Goal: Use online tool/utility: Use online tool/utility

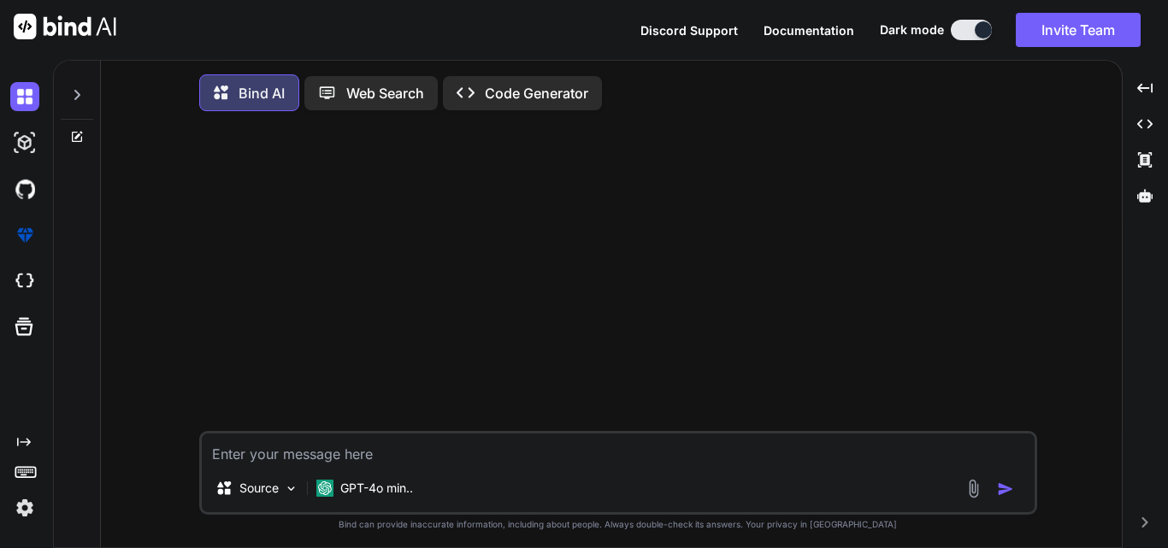
click at [973, 491] on img at bounding box center [973, 489] width 20 height 20
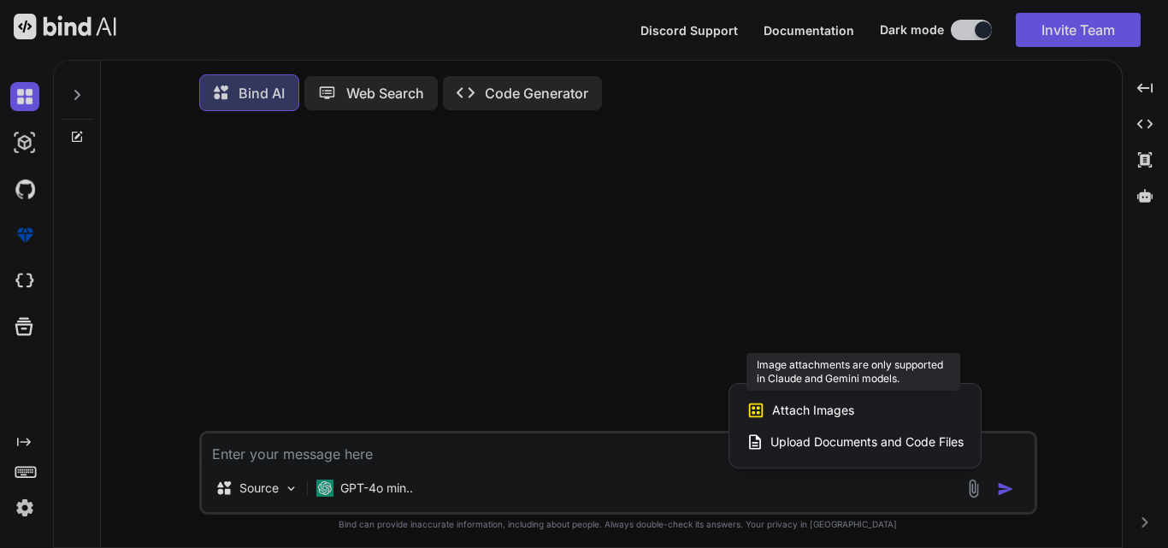
click at [786, 419] on span "Attach Images" at bounding box center [813, 410] width 82 height 17
click at [808, 409] on span "Attach Images" at bounding box center [813, 410] width 82 height 17
click at [775, 408] on span "Attach Images" at bounding box center [813, 410] width 82 height 17
click at [287, 491] on div at bounding box center [584, 274] width 1168 height 548
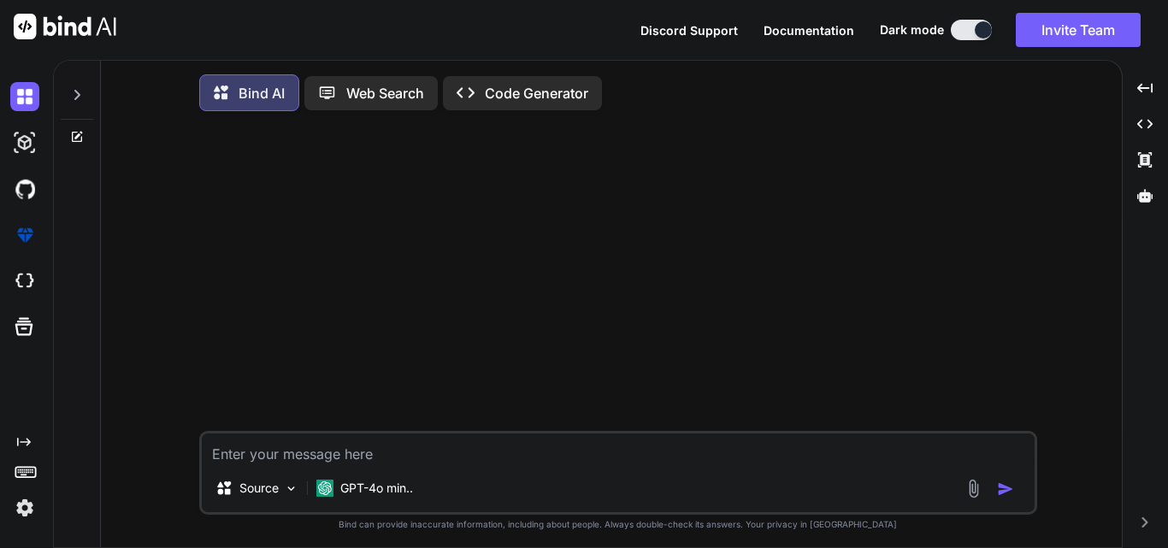
click at [287, 491] on img at bounding box center [291, 488] width 15 height 15
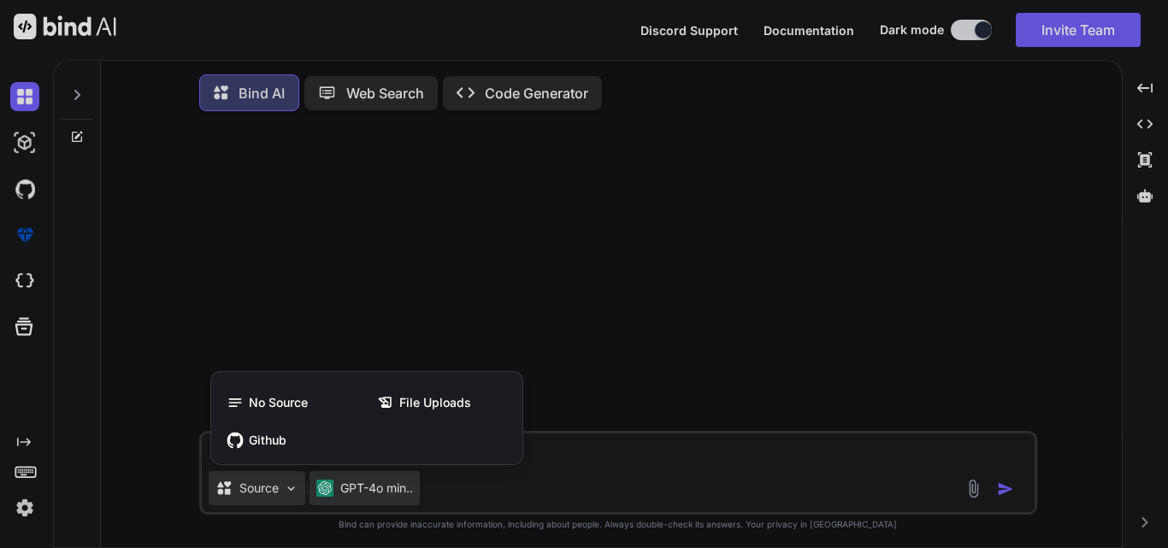
click at [348, 493] on div at bounding box center [584, 274] width 1168 height 548
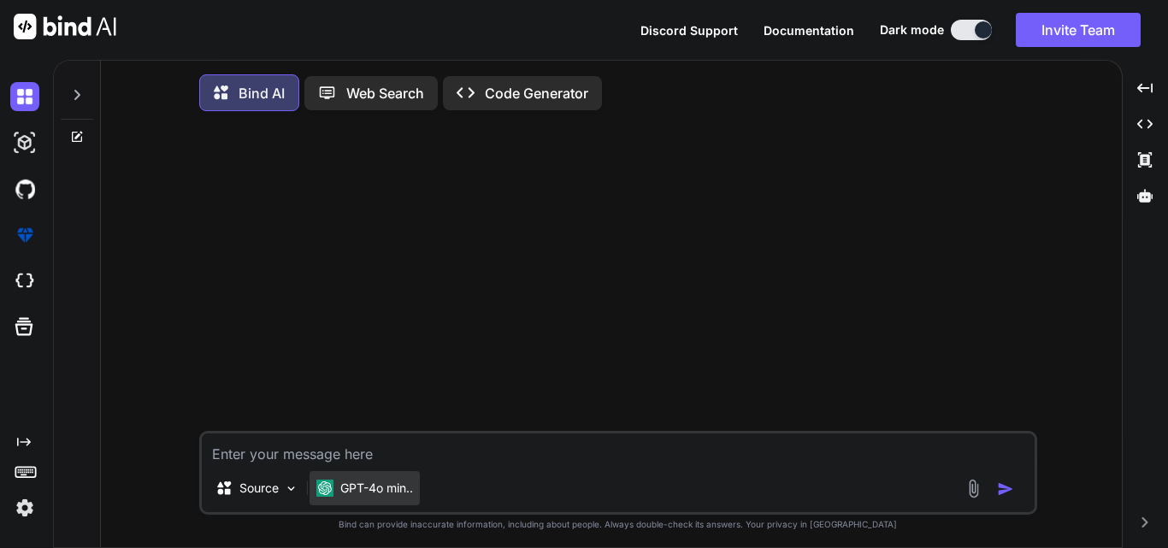
click at [368, 485] on p "GPT-4o min.." at bounding box center [376, 487] width 73 height 17
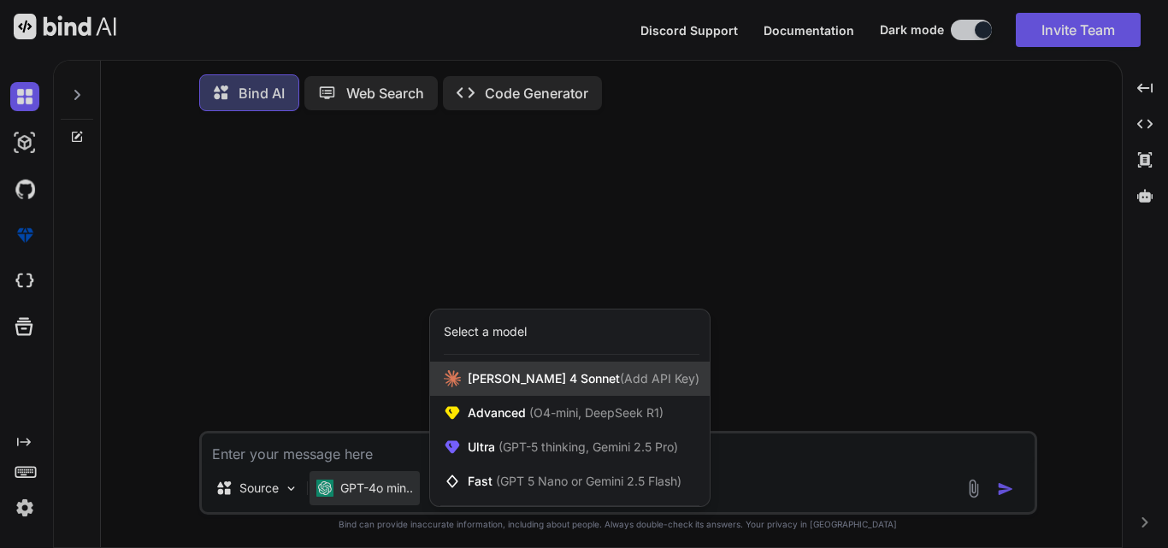
click at [548, 387] on span "[PERSON_NAME] 4 Sonnet (Add API Key)" at bounding box center [584, 378] width 232 height 17
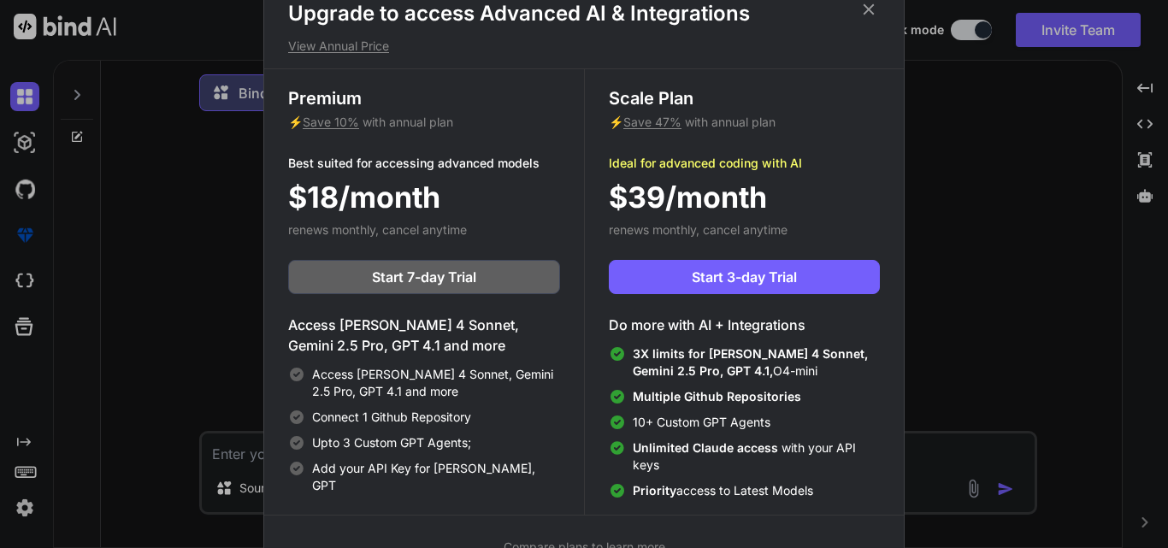
click at [868, 10] on icon at bounding box center [868, 9] width 19 height 19
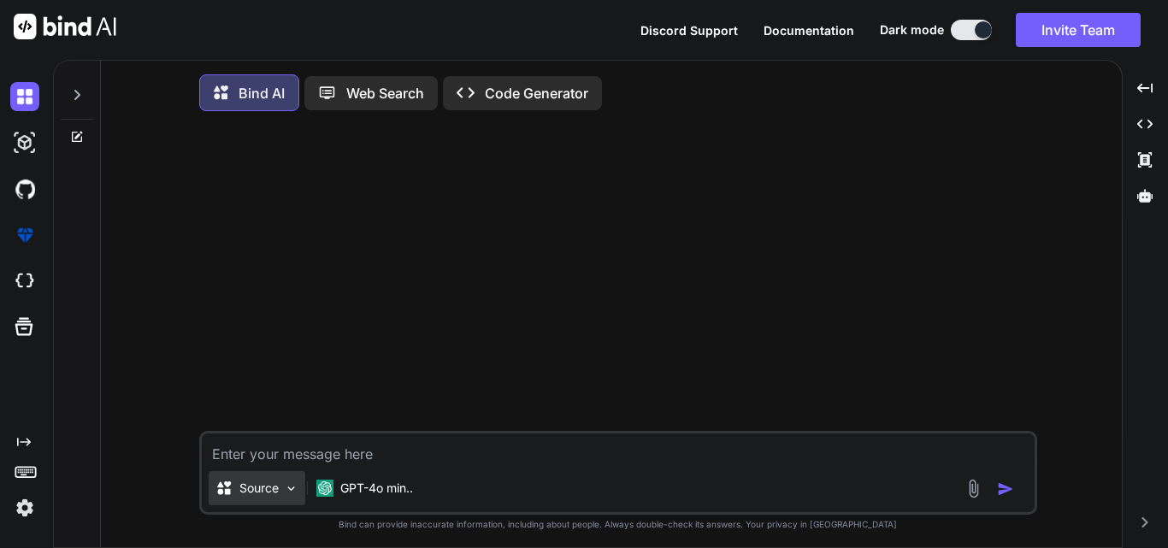
click at [286, 488] on img at bounding box center [291, 488] width 15 height 15
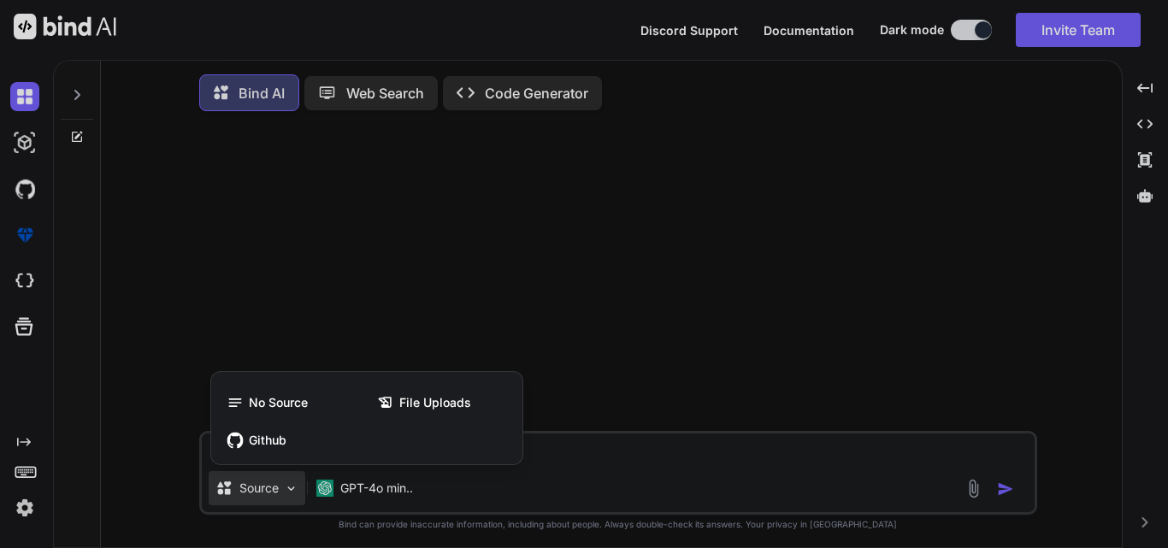
click at [652, 457] on div at bounding box center [584, 274] width 1168 height 548
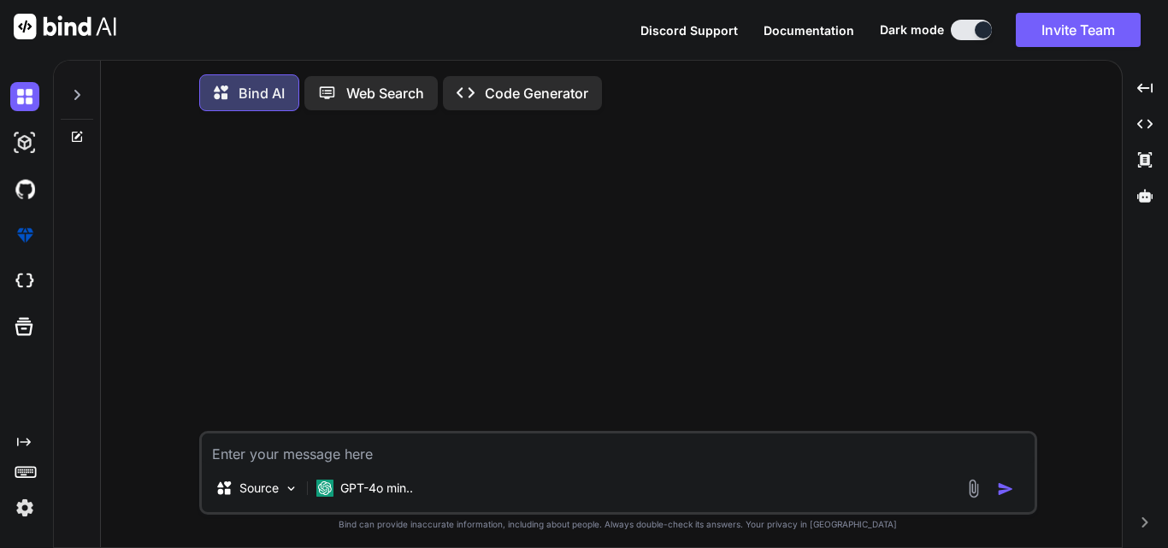
click at [973, 490] on img at bounding box center [973, 489] width 20 height 20
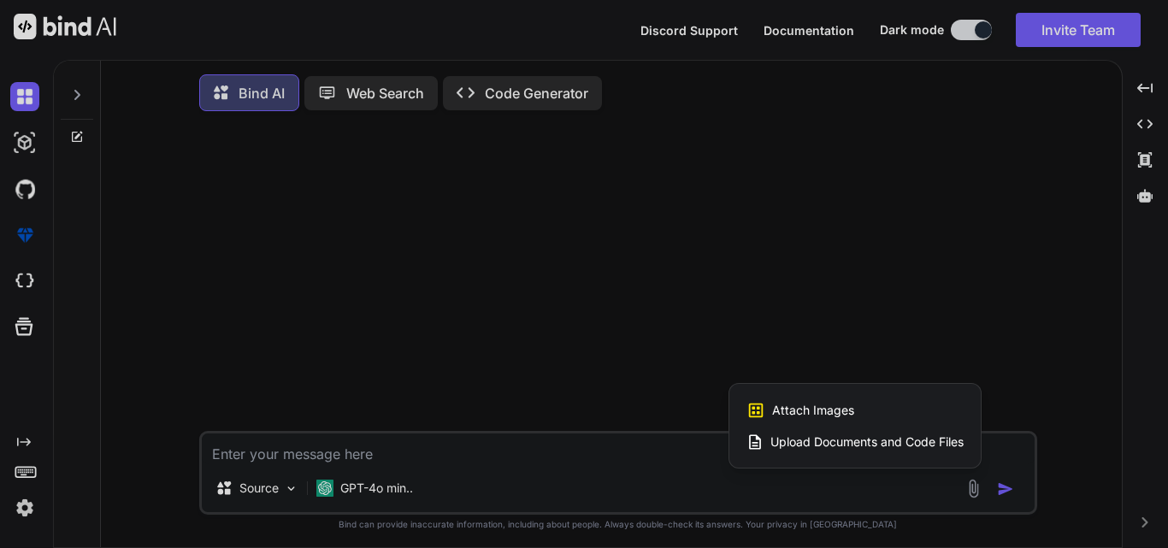
click at [897, 444] on span "Upload Documents and Code Files" at bounding box center [866, 441] width 193 height 17
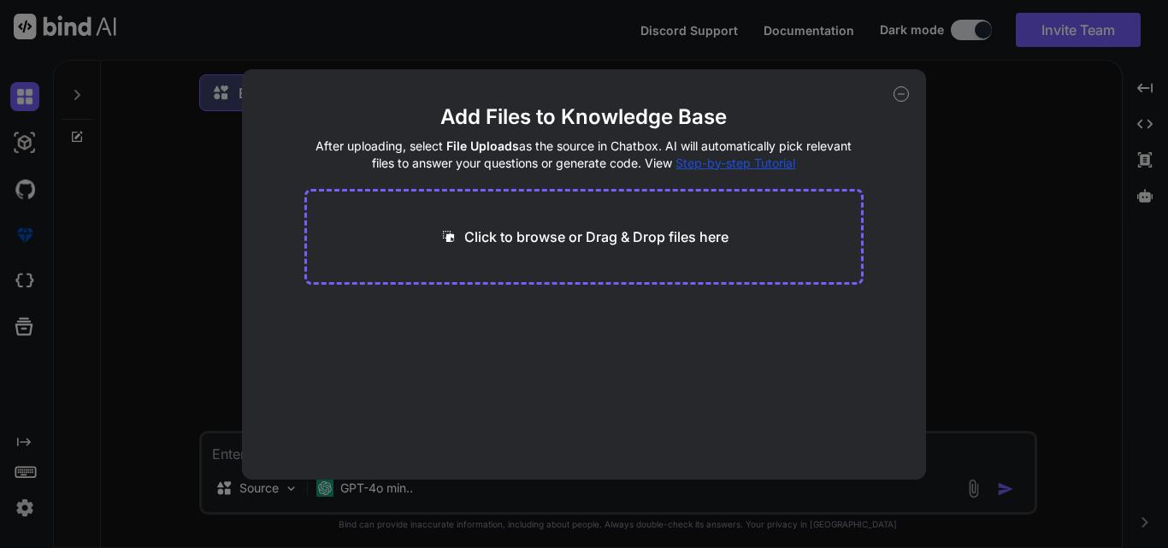
click at [626, 249] on div "Click to browse or Drag & Drop files here" at bounding box center [583, 237] width 559 height 96
click at [479, 232] on p "Click to browse or Drag & Drop files here" at bounding box center [596, 236] width 264 height 21
click at [897, 92] on icon at bounding box center [900, 93] width 15 height 15
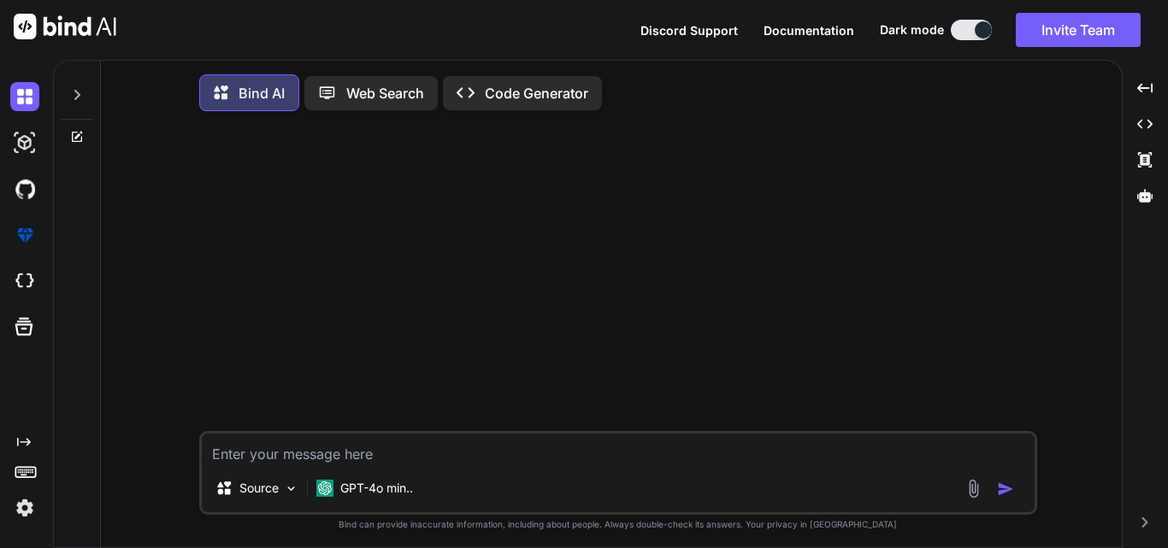
click at [444, 449] on textarea at bounding box center [618, 448] width 832 height 31
